Goal: Check status: Check status

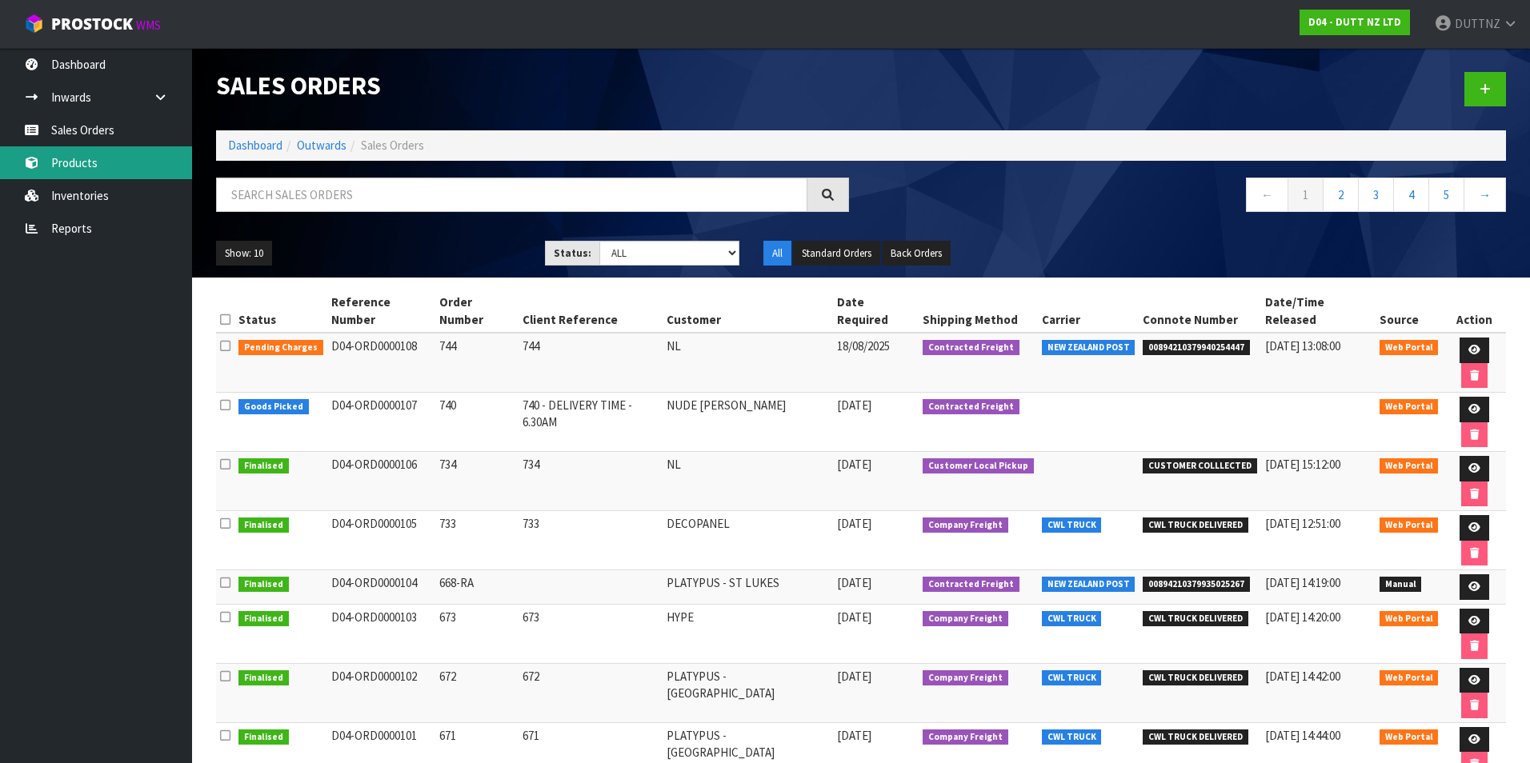
click at [122, 171] on link "Products" at bounding box center [96, 162] width 192 height 33
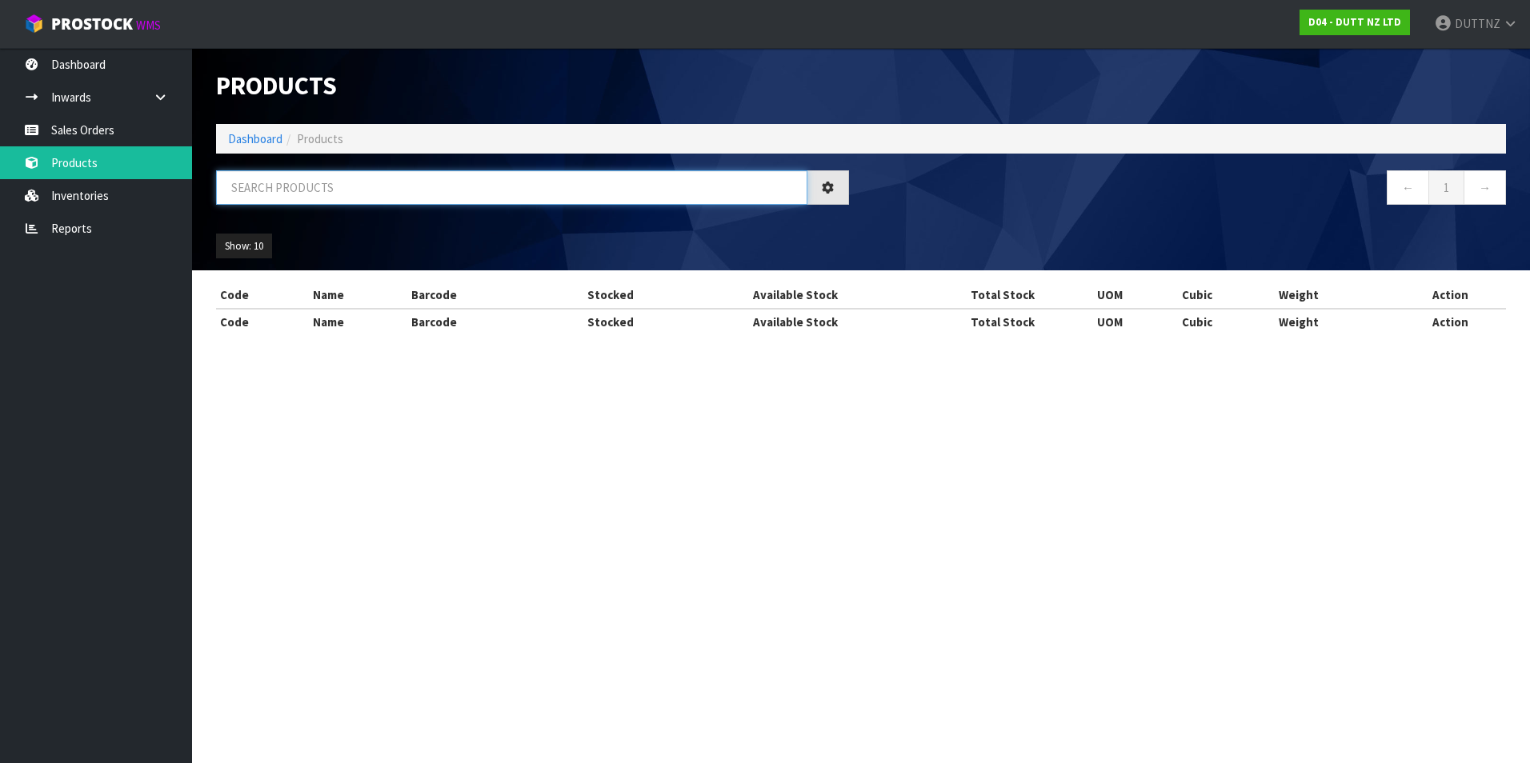
click at [355, 202] on input "text" at bounding box center [511, 187] width 591 height 34
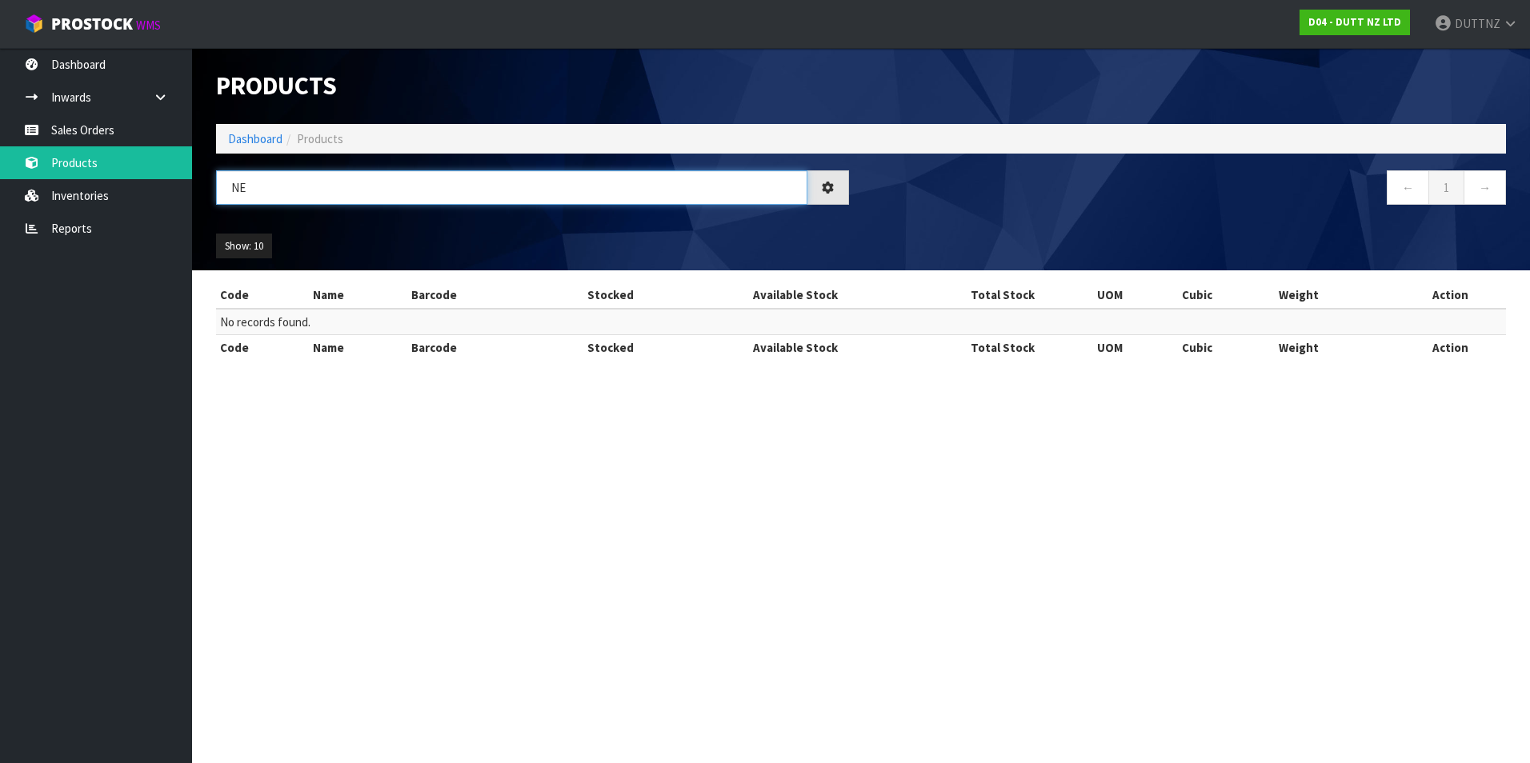
type input "N"
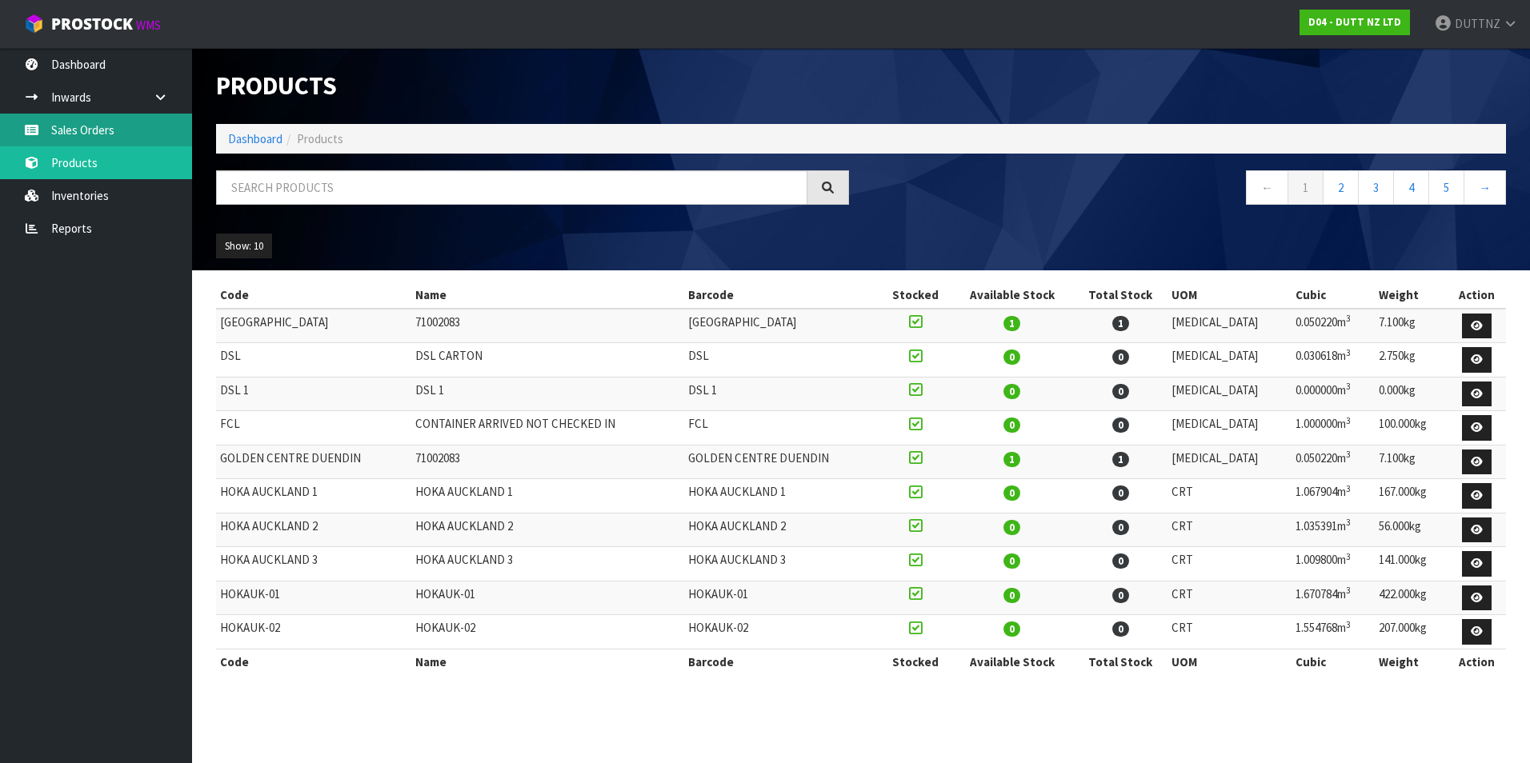
click at [43, 146] on link "Sales Orders" at bounding box center [96, 130] width 192 height 33
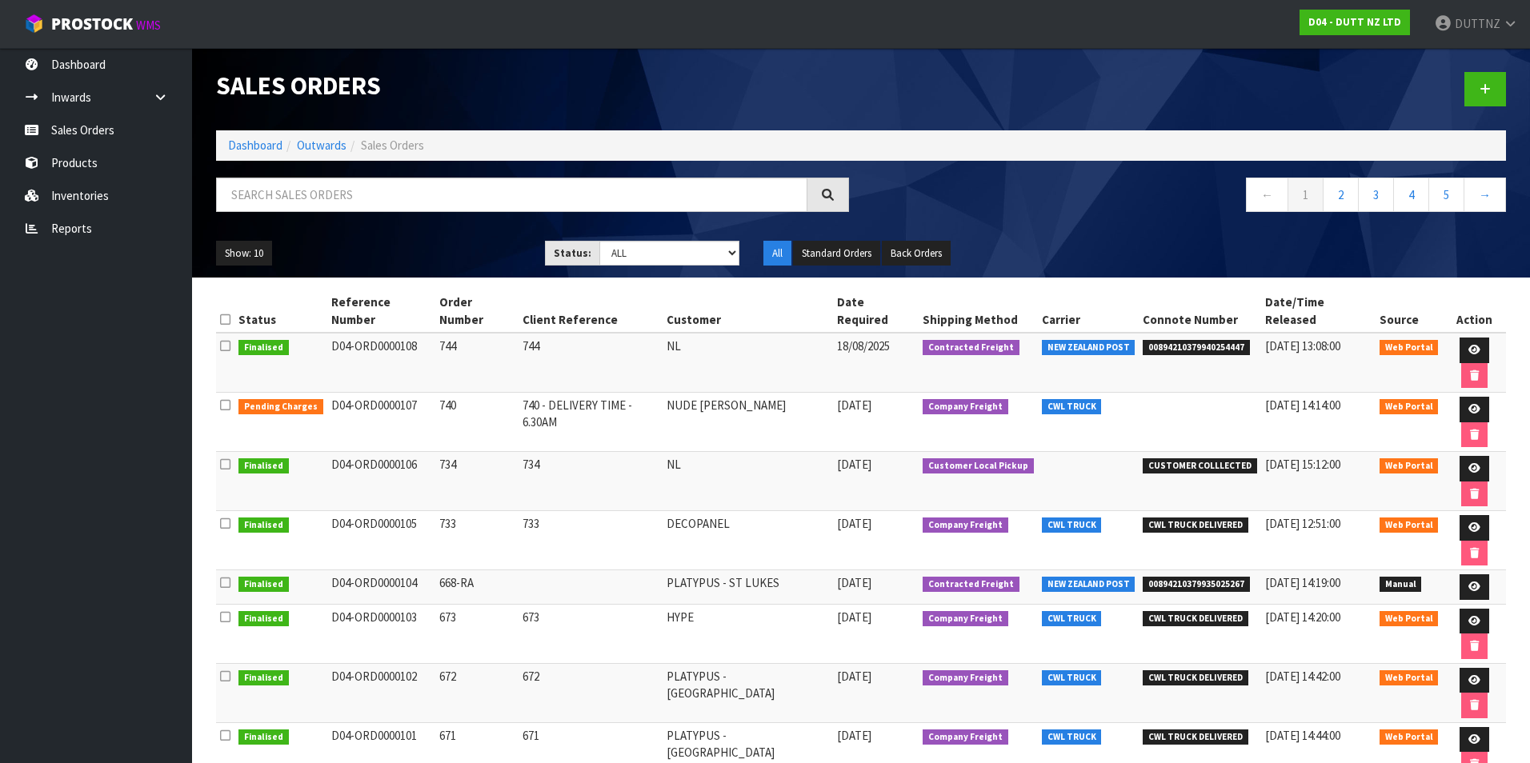
click at [316, 334] on td "Finalised" at bounding box center [280, 363] width 93 height 60
drag, startPoint x: 415, startPoint y: 332, endPoint x: 1448, endPoint y: 338, distance: 1032.8
click at [747, 338] on link at bounding box center [1474, 351] width 30 height 26
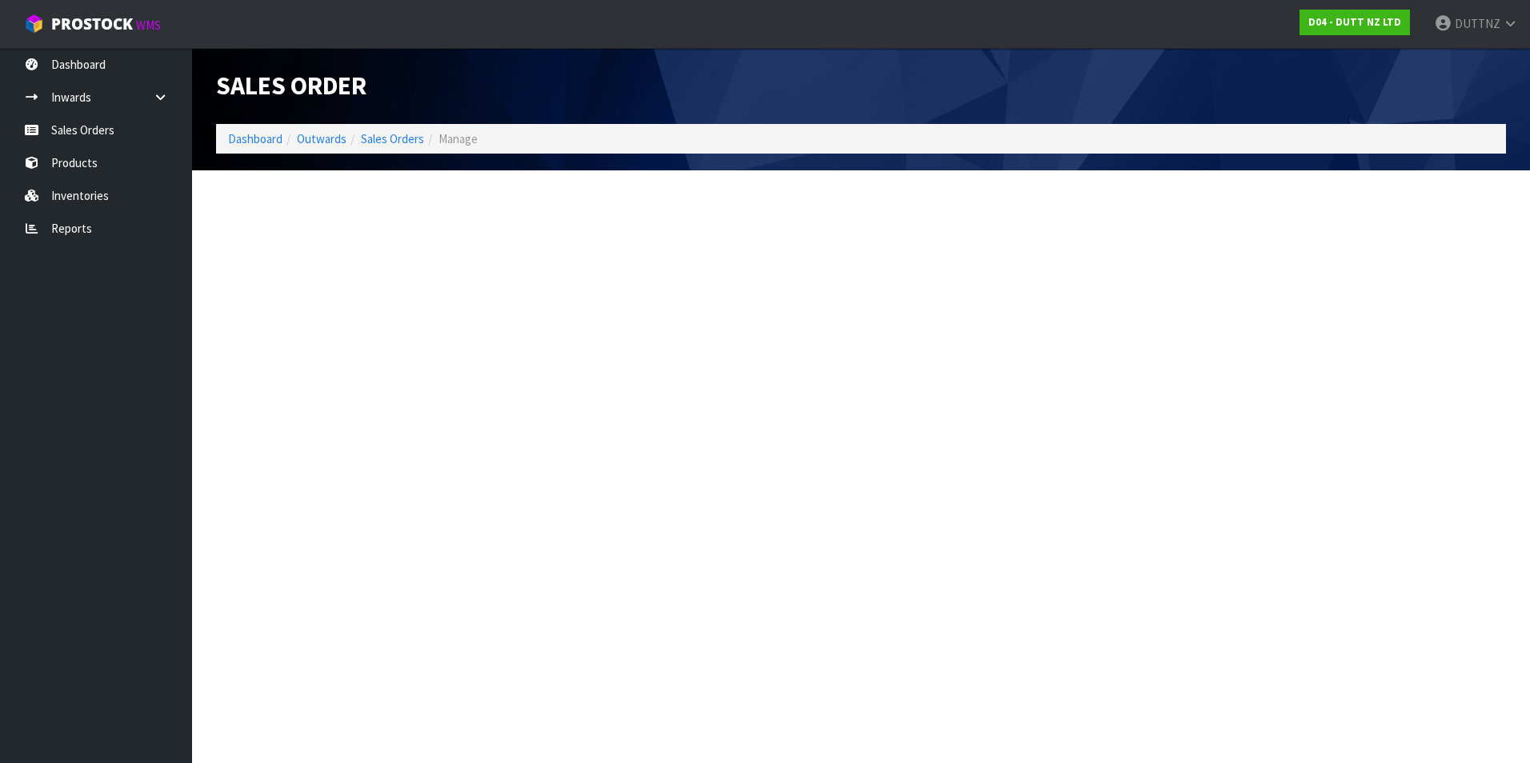
click at [747, 335] on section "Edit Sales Order Dashboard Outwards Sales Orders Manage Sales Order Dashboard O…" at bounding box center [765, 381] width 1530 height 763
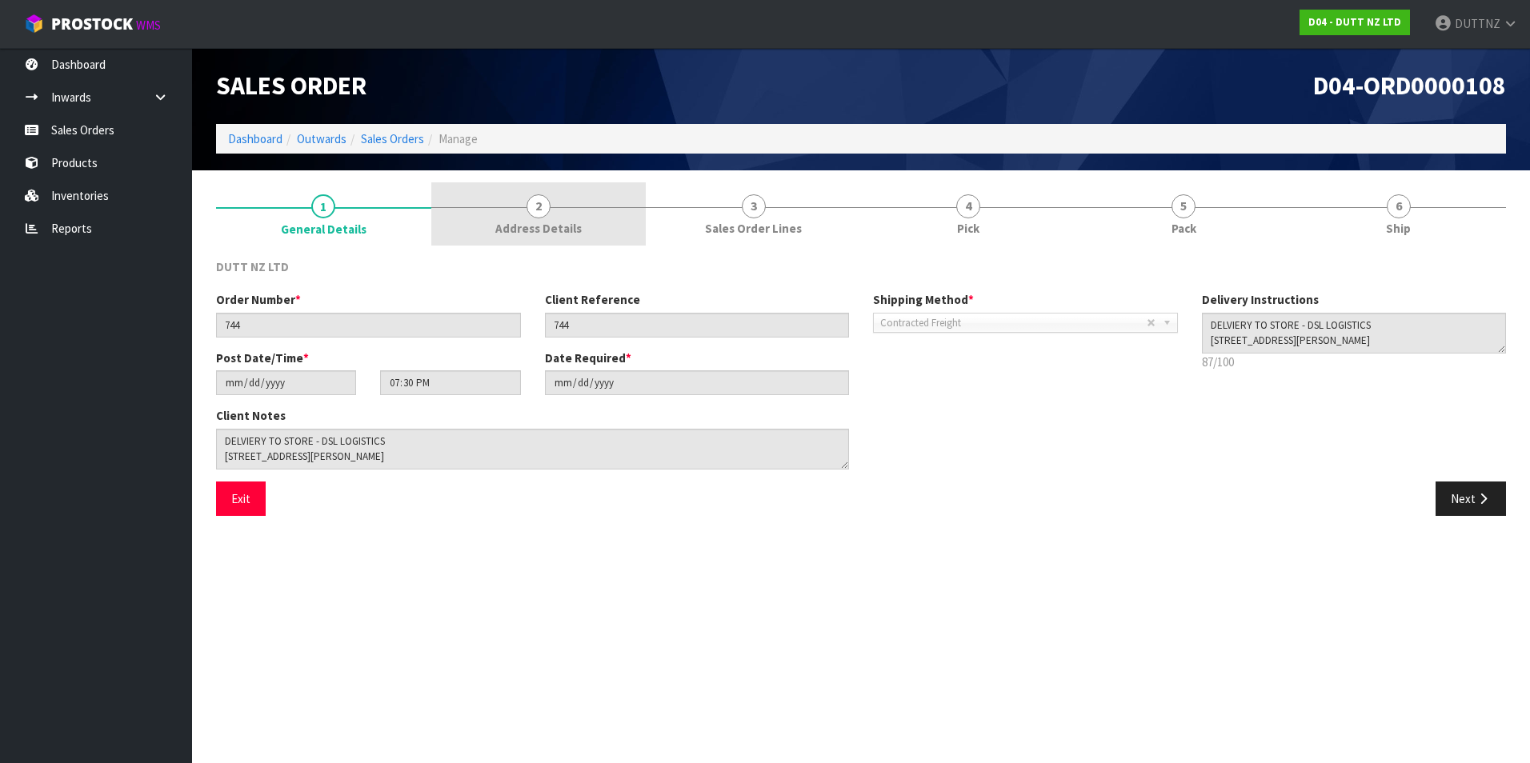
click at [534, 222] on span "Address Details" at bounding box center [538, 228] width 86 height 17
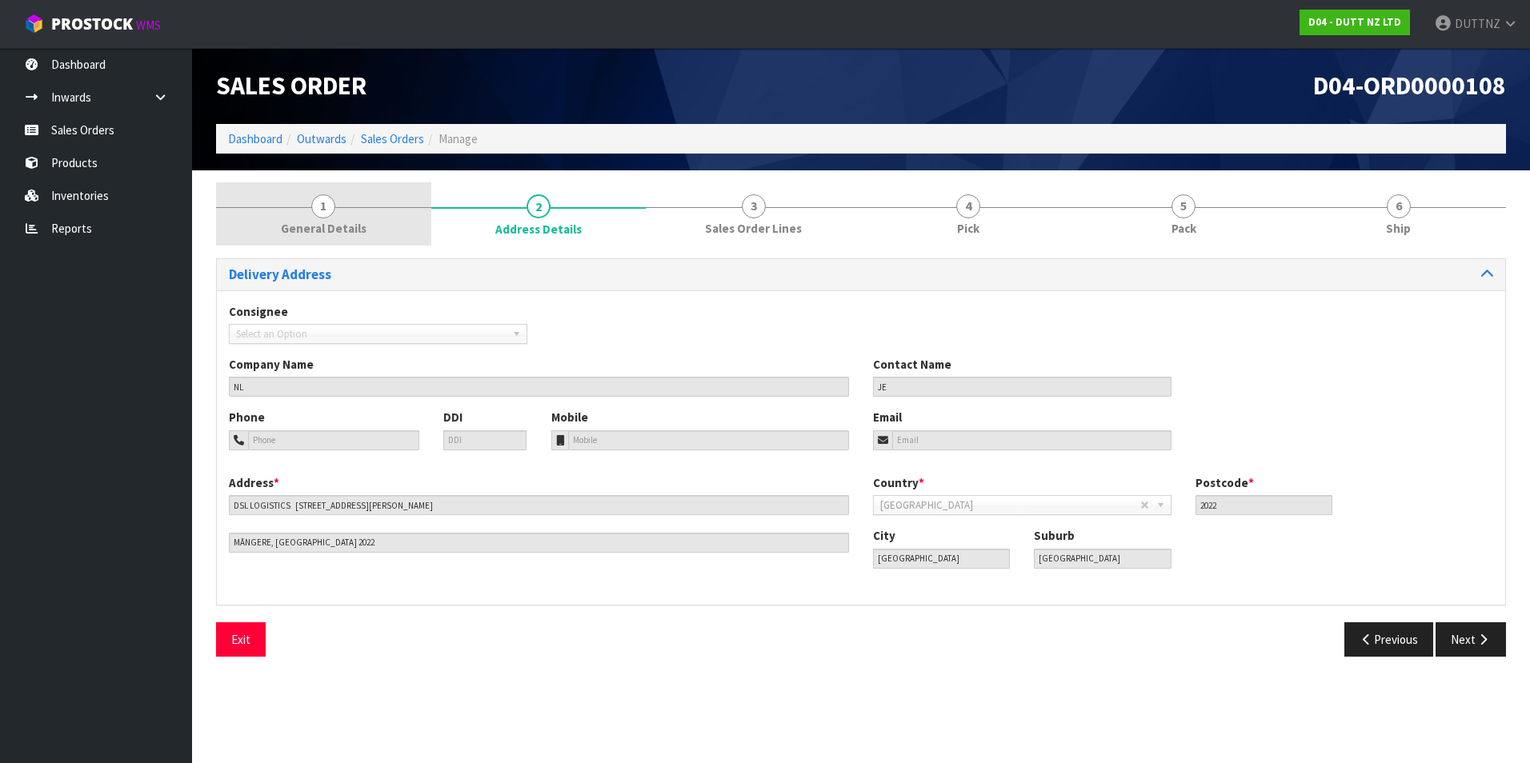
click at [355, 222] on span "General Details" at bounding box center [324, 228] width 86 height 17
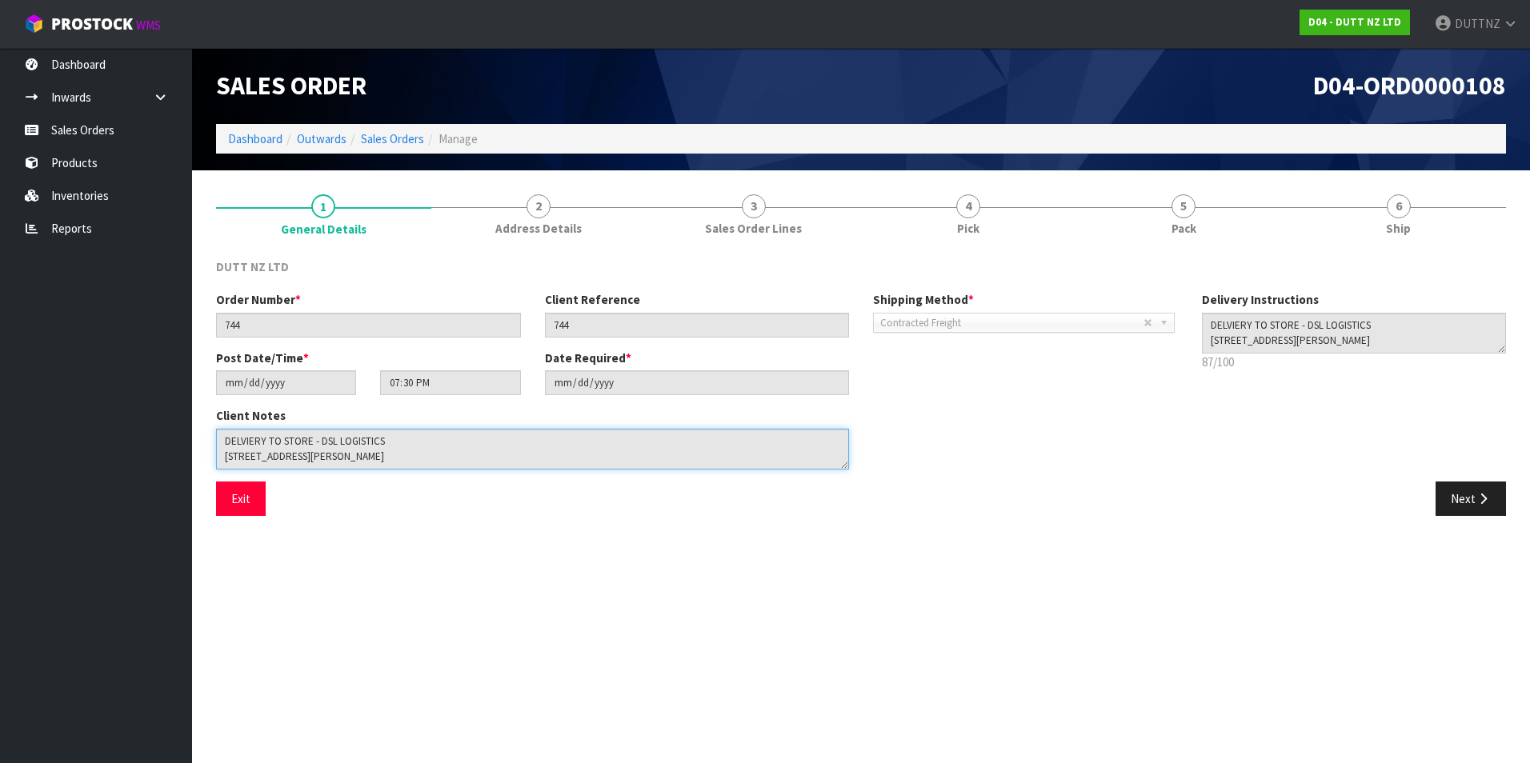
click at [388, 450] on textarea at bounding box center [532, 449] width 633 height 41
